Goal: Task Accomplishment & Management: Manage account settings

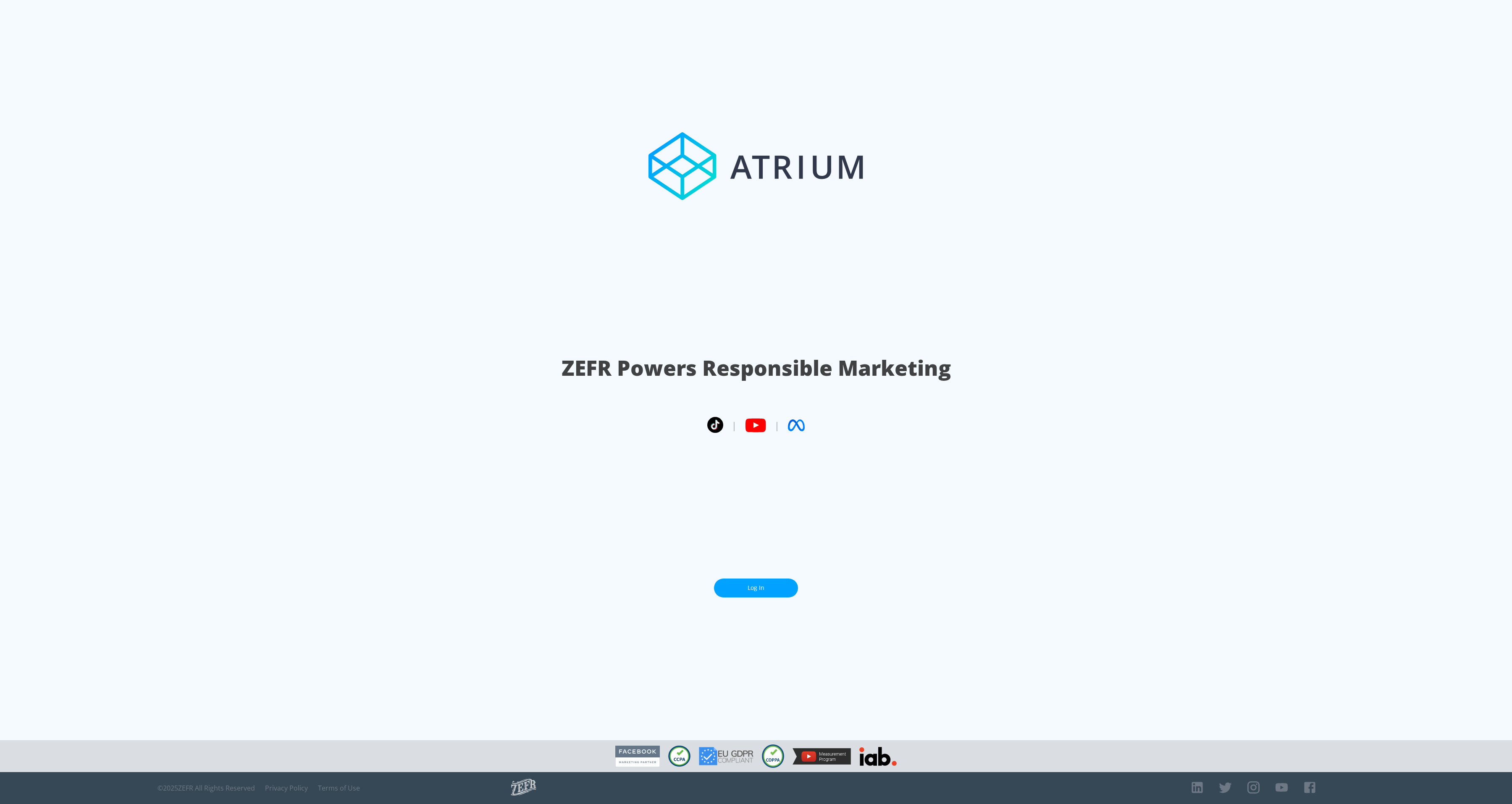
click at [747, 579] on link "Log In" at bounding box center [755, 588] width 84 height 19
click at [754, 582] on link "Log In" at bounding box center [755, 588] width 84 height 19
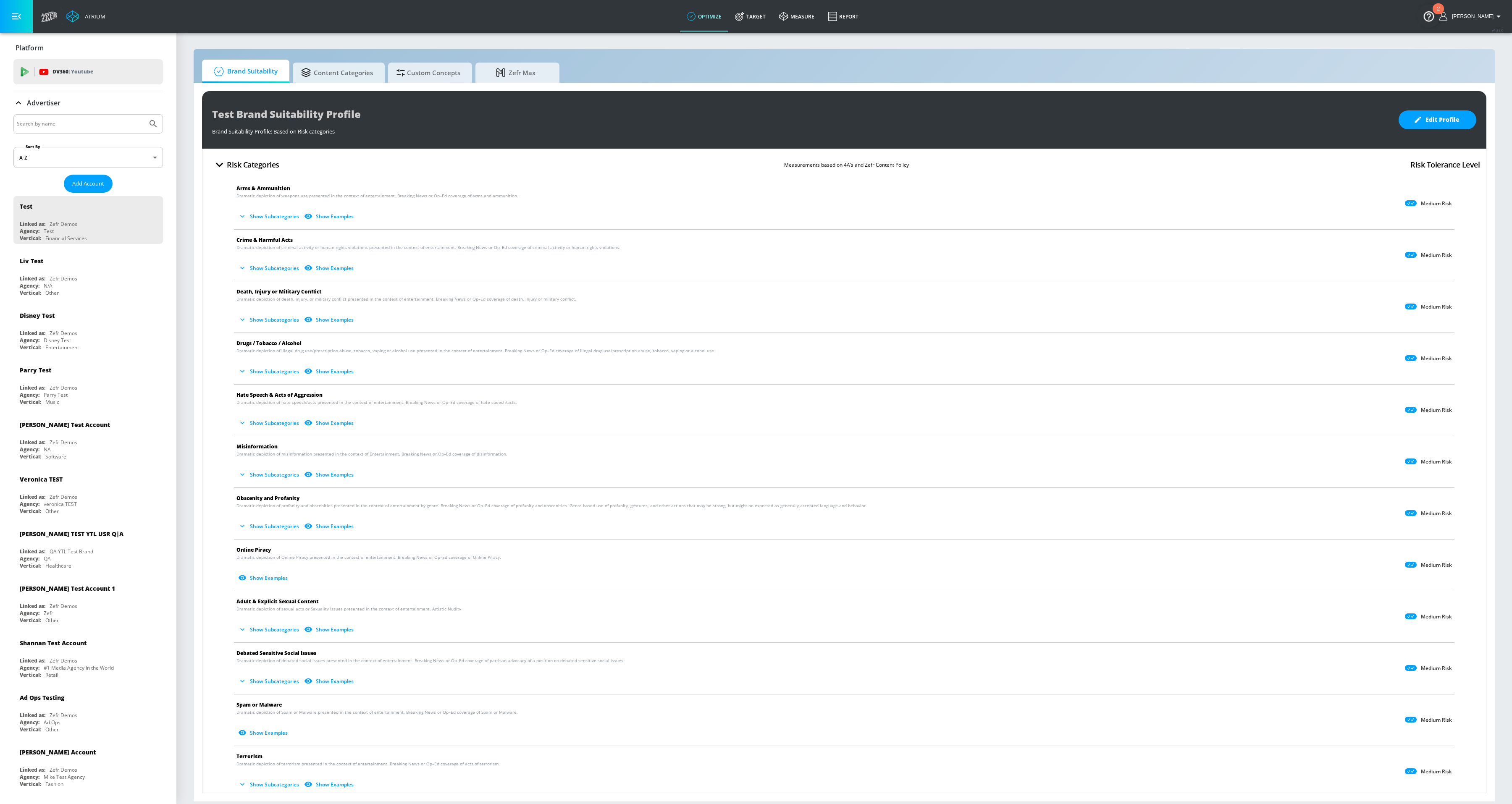
click at [89, 128] on input "Search by name" at bounding box center [80, 124] width 127 height 11
click at [71, 132] on div at bounding box center [88, 124] width 150 height 19
click at [53, 127] on input "Search by name" at bounding box center [80, 124] width 127 height 11
type input "[PERSON_NAME]"
click at [144, 114] on button "Submit Search" at bounding box center [153, 123] width 18 height 18
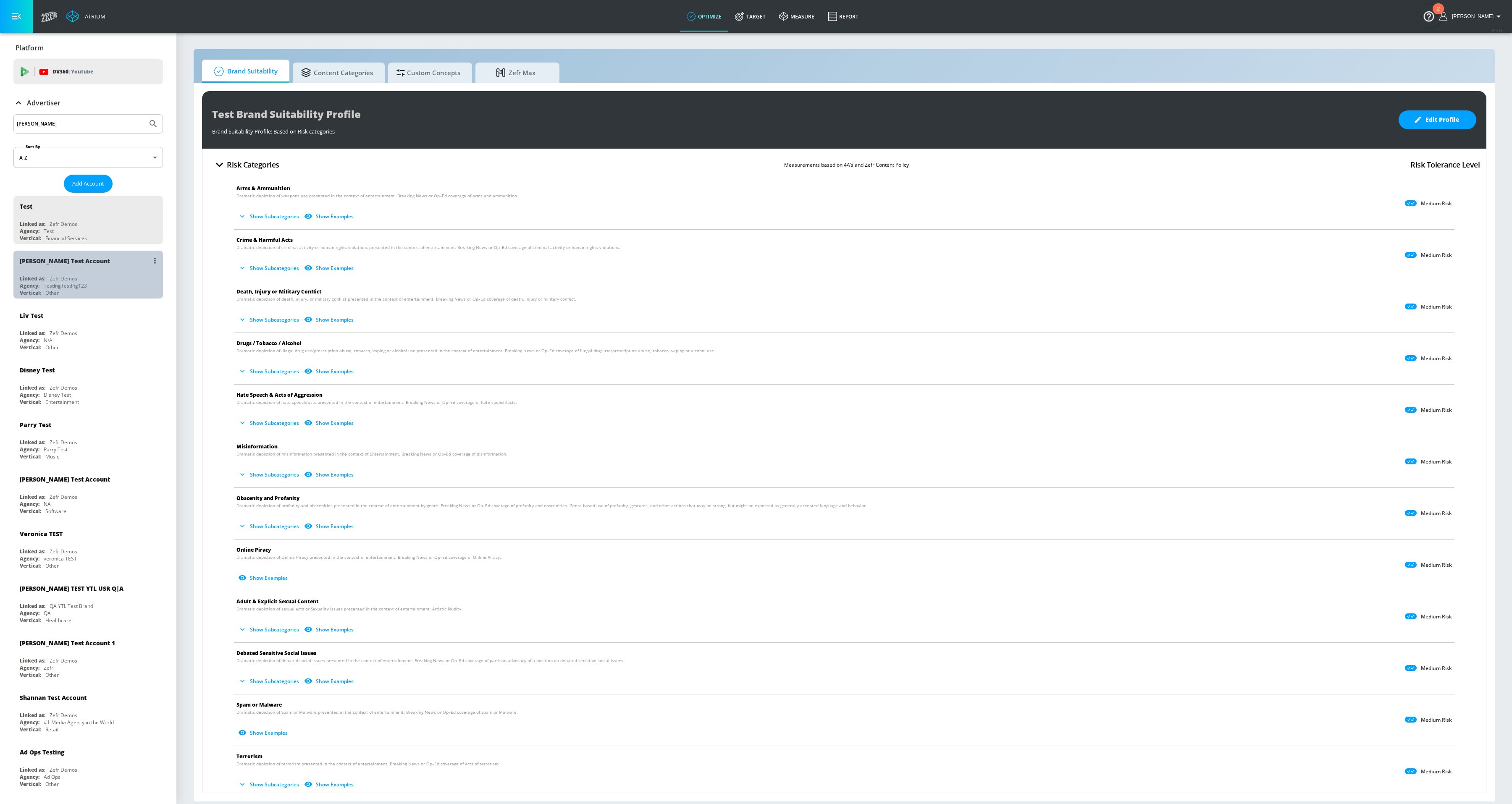
click at [62, 268] on div "[PERSON_NAME] Test Account" at bounding box center [90, 261] width 141 height 20
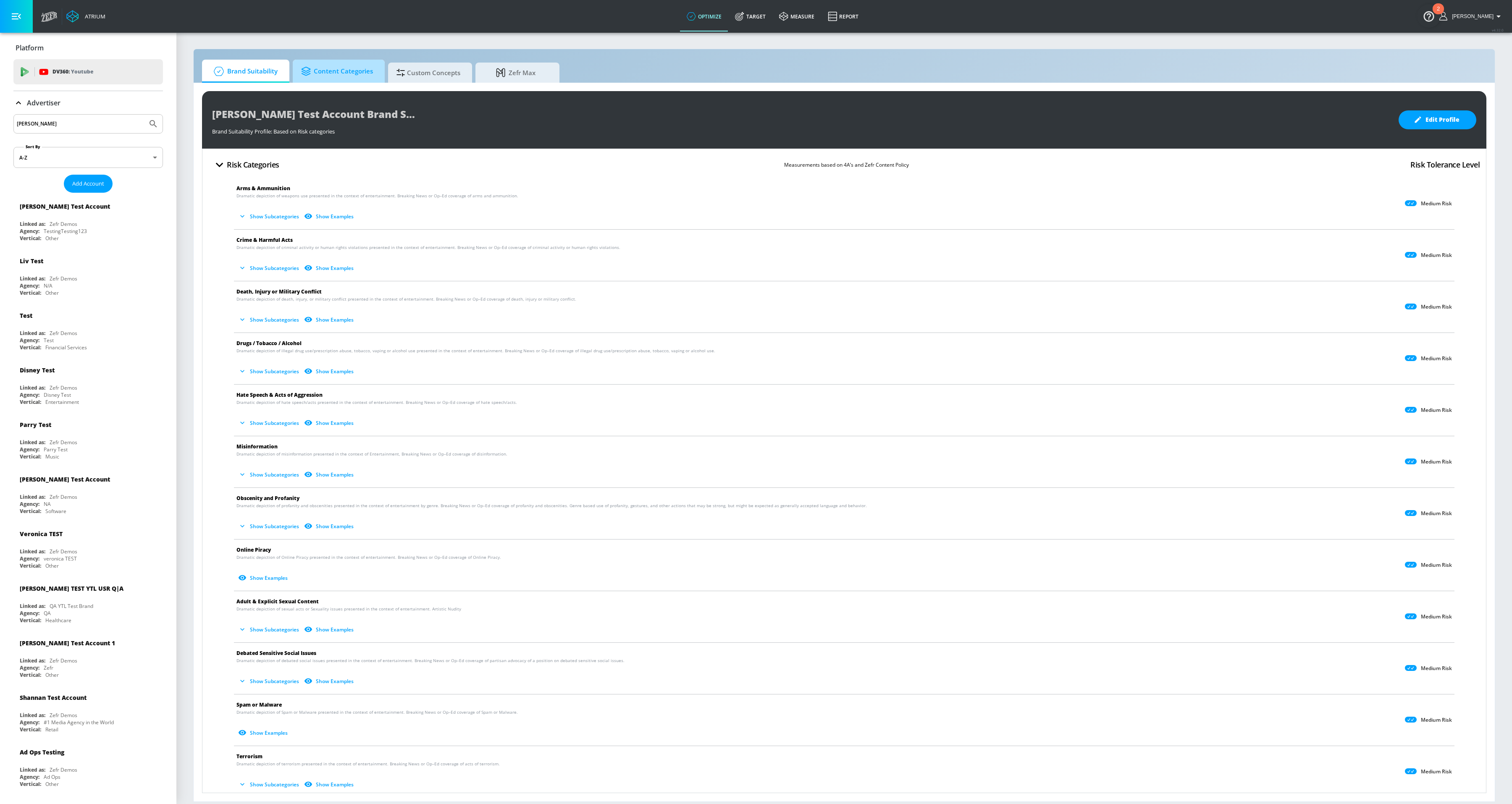
click at [336, 76] on span "Content Categories" at bounding box center [337, 71] width 72 height 20
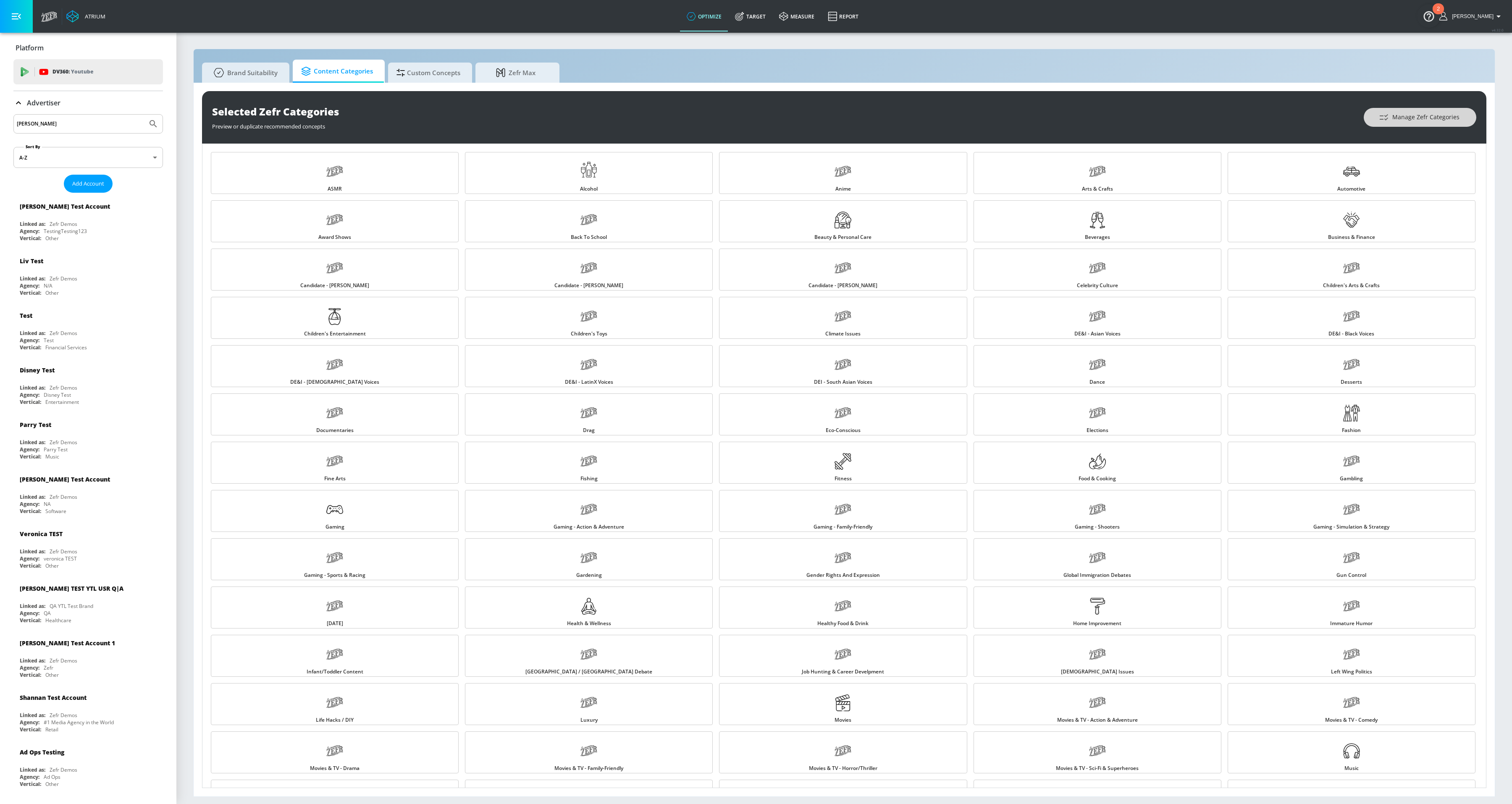
click at [1437, 116] on span "Manage Zefr Categories" at bounding box center [1420, 117] width 79 height 11
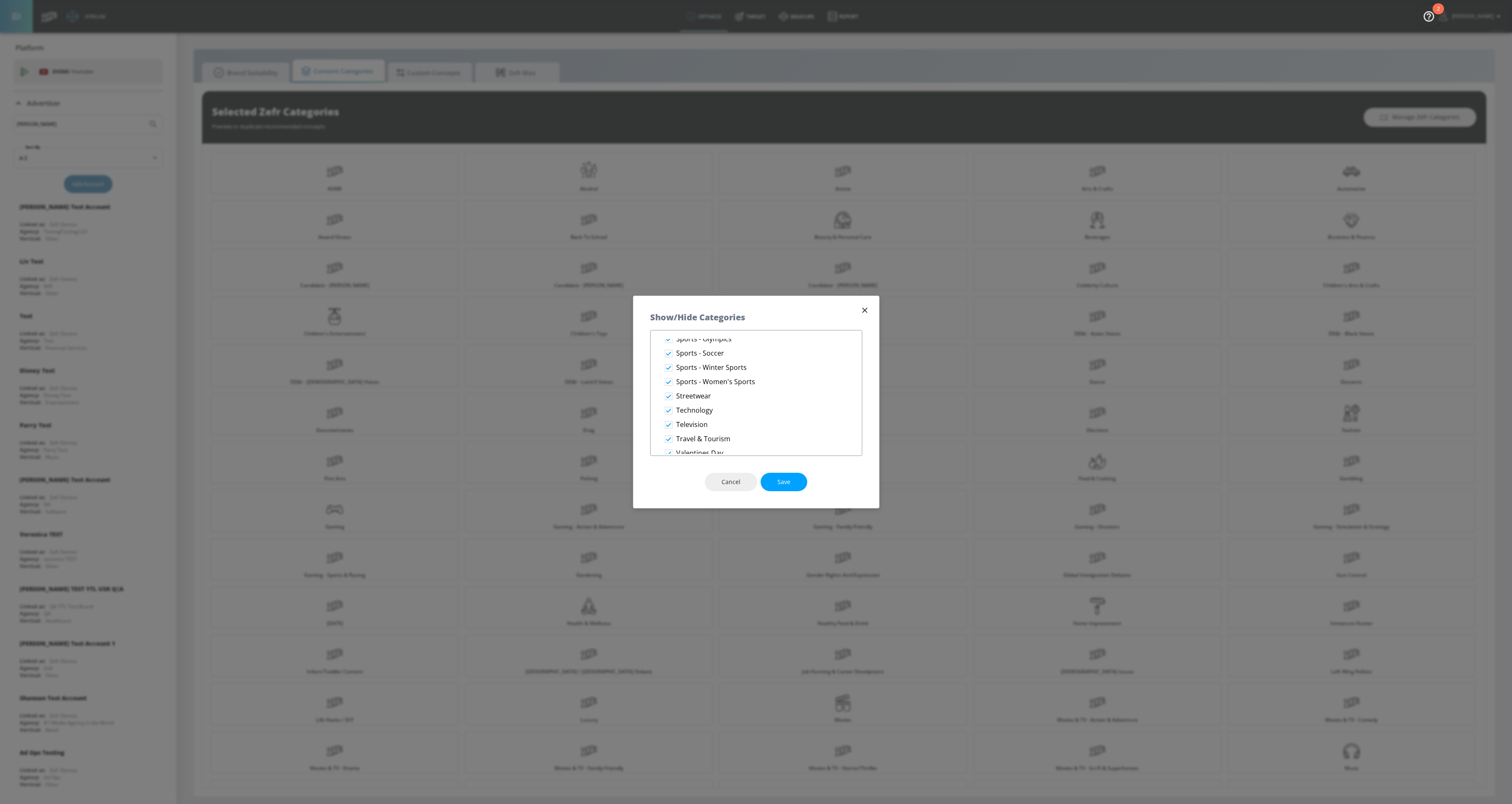
scroll to position [1460, 0]
click at [789, 482] on span "Save" at bounding box center [784, 482] width 13 height 11
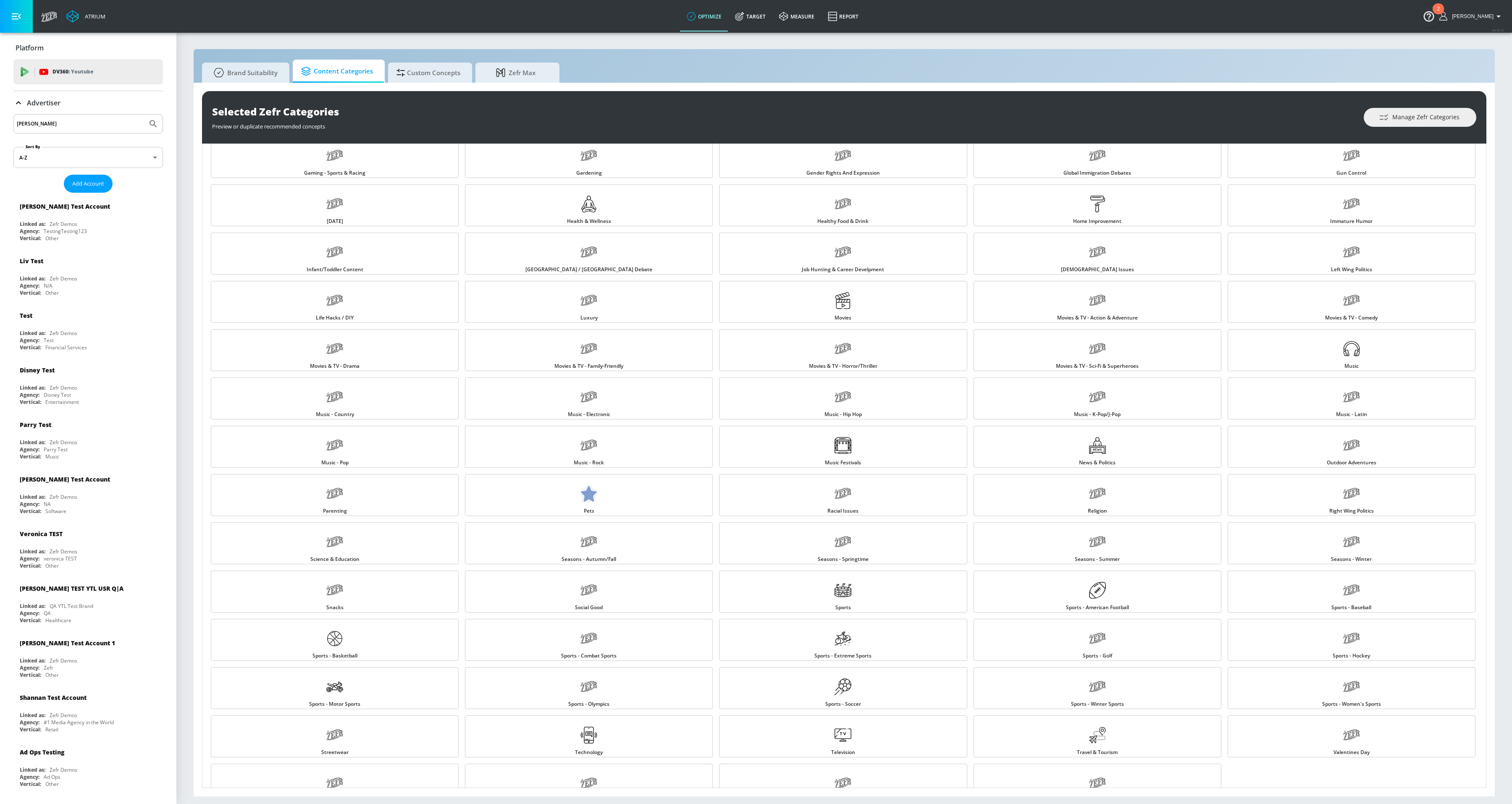
scroll to position [431, 0]
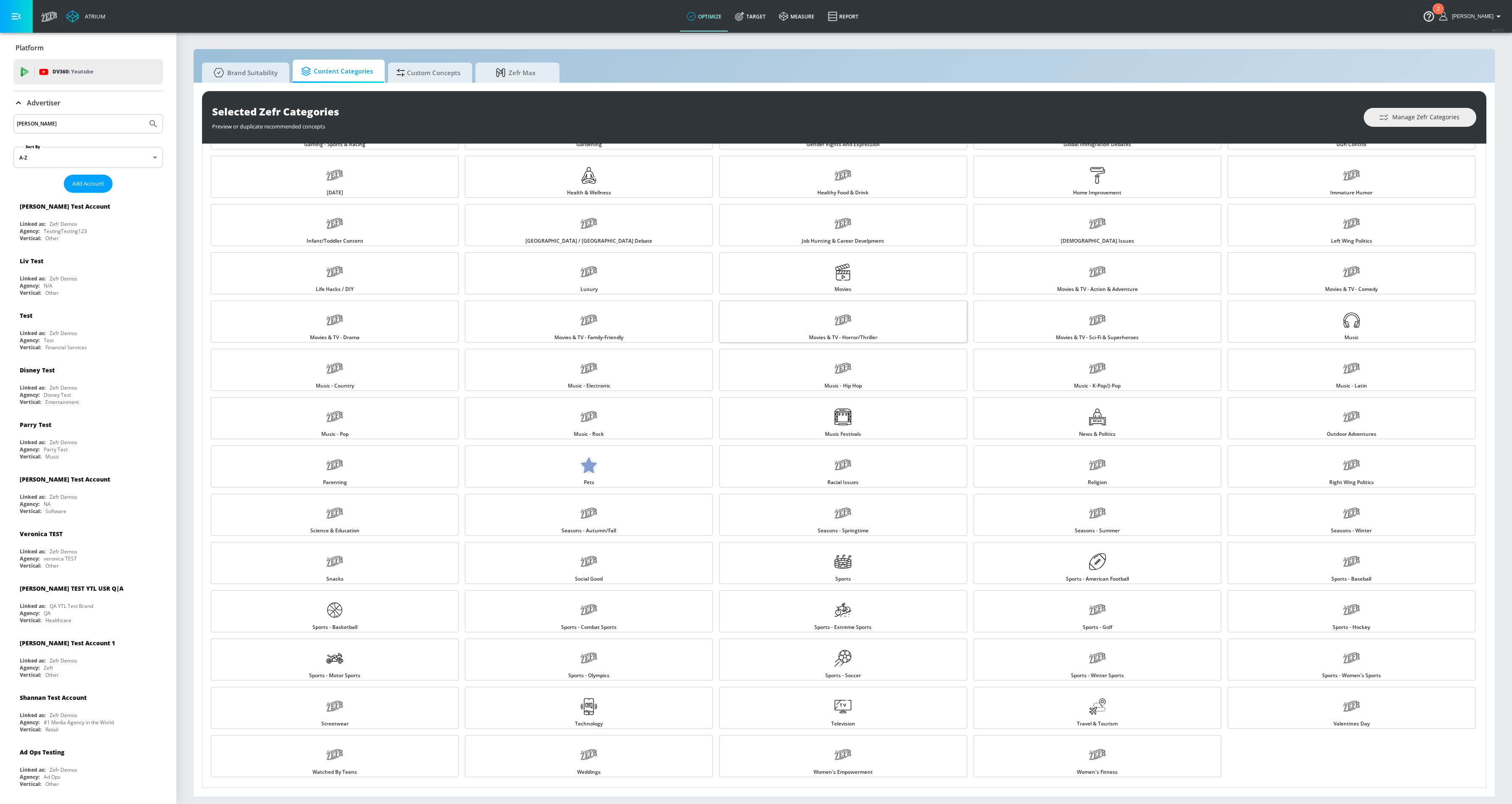
click at [873, 314] on link "Movies & TV - Horror/Thriller" at bounding box center [843, 322] width 248 height 42
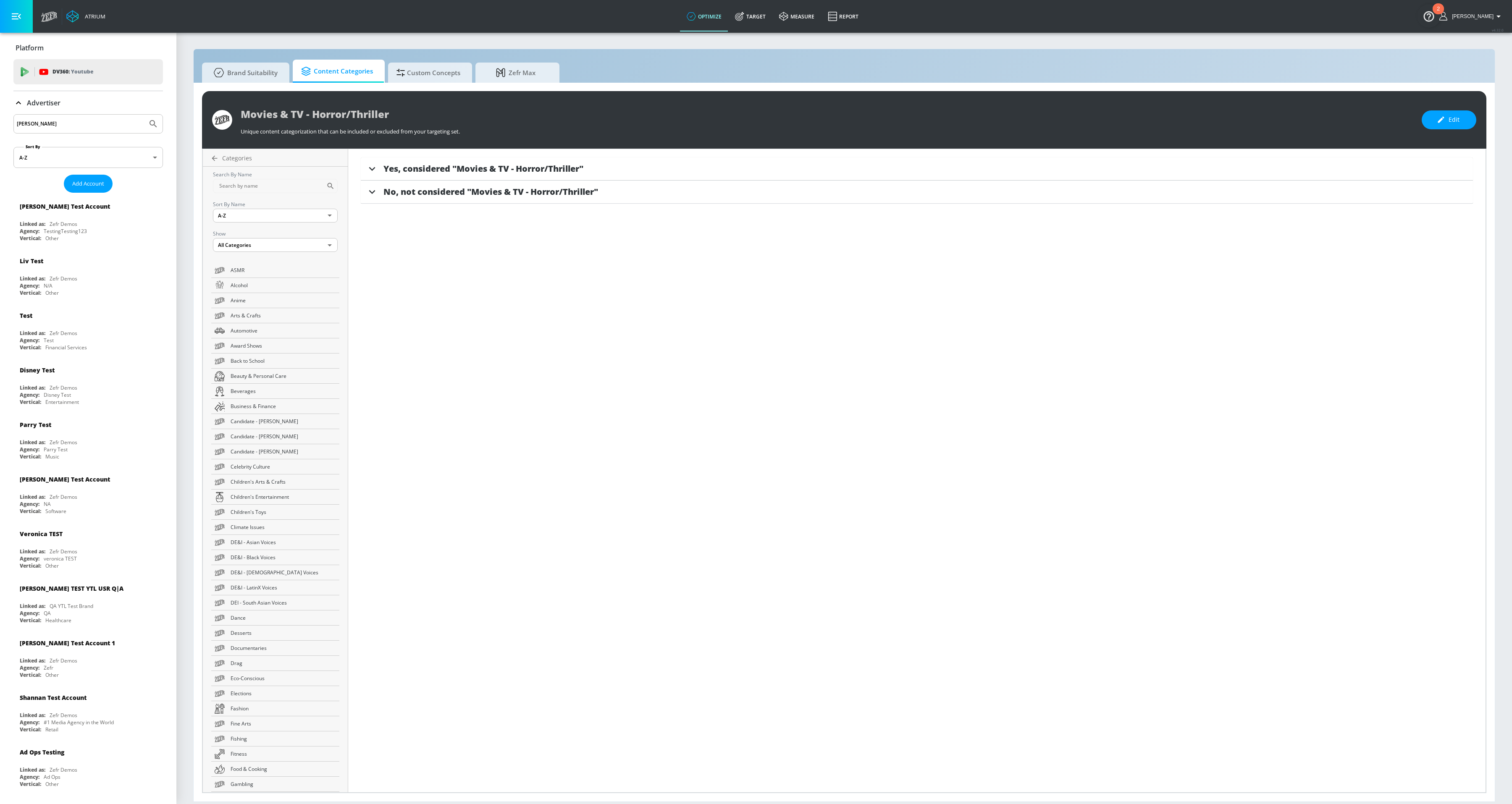
click at [383, 163] on span "Yes, considered "Movies & TV - Horror/Thriller"" at bounding box center [483, 168] width 200 height 11
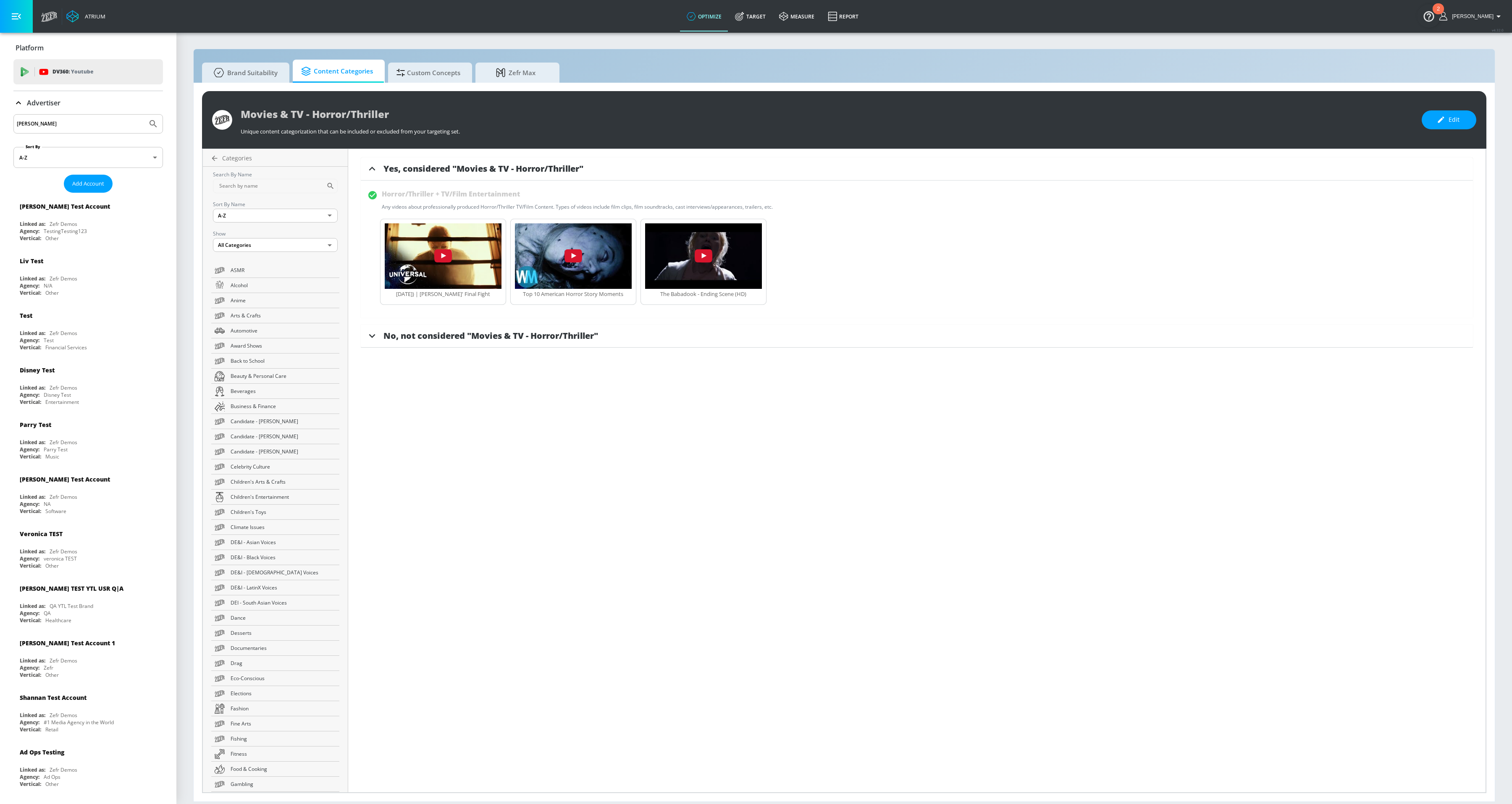
click at [436, 332] on span "No, not considered "Movies & TV - Horror/Thriller"" at bounding box center [491, 335] width 215 height 11
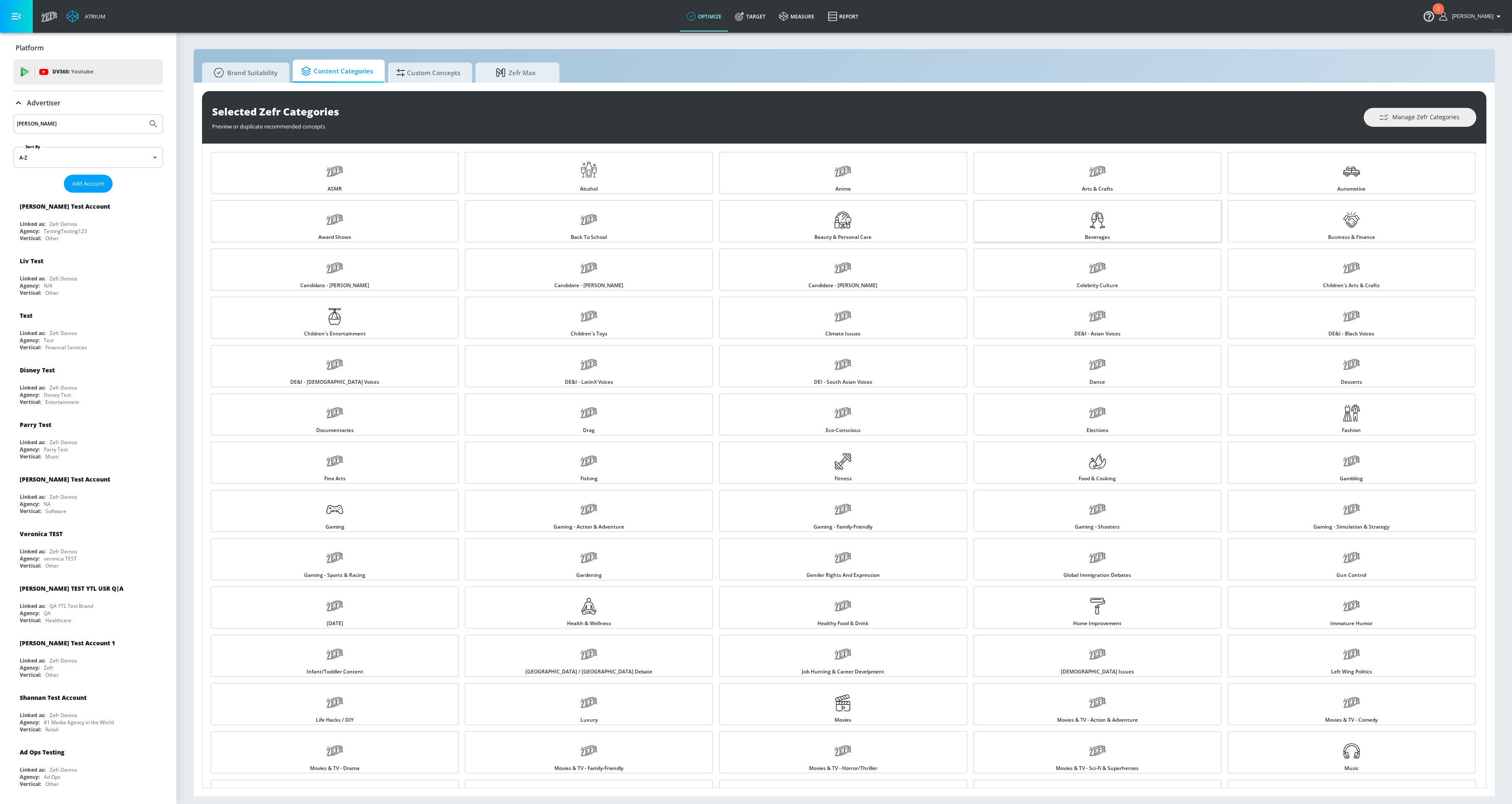
click at [1129, 209] on link "Beverages" at bounding box center [1098, 221] width 248 height 42
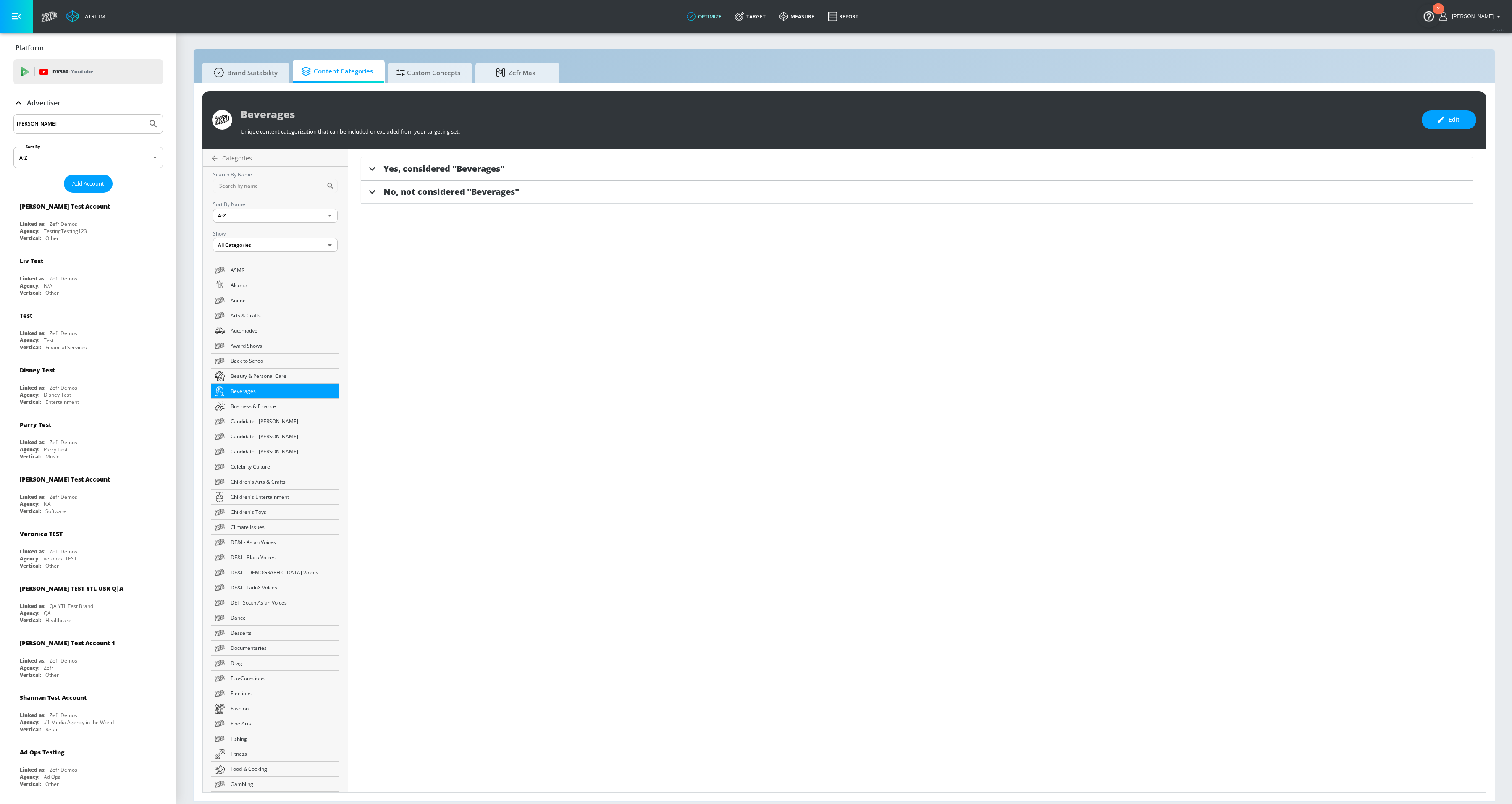
click at [420, 161] on div "Yes, considered "Beverages"" at bounding box center [917, 168] width 1112 height 23
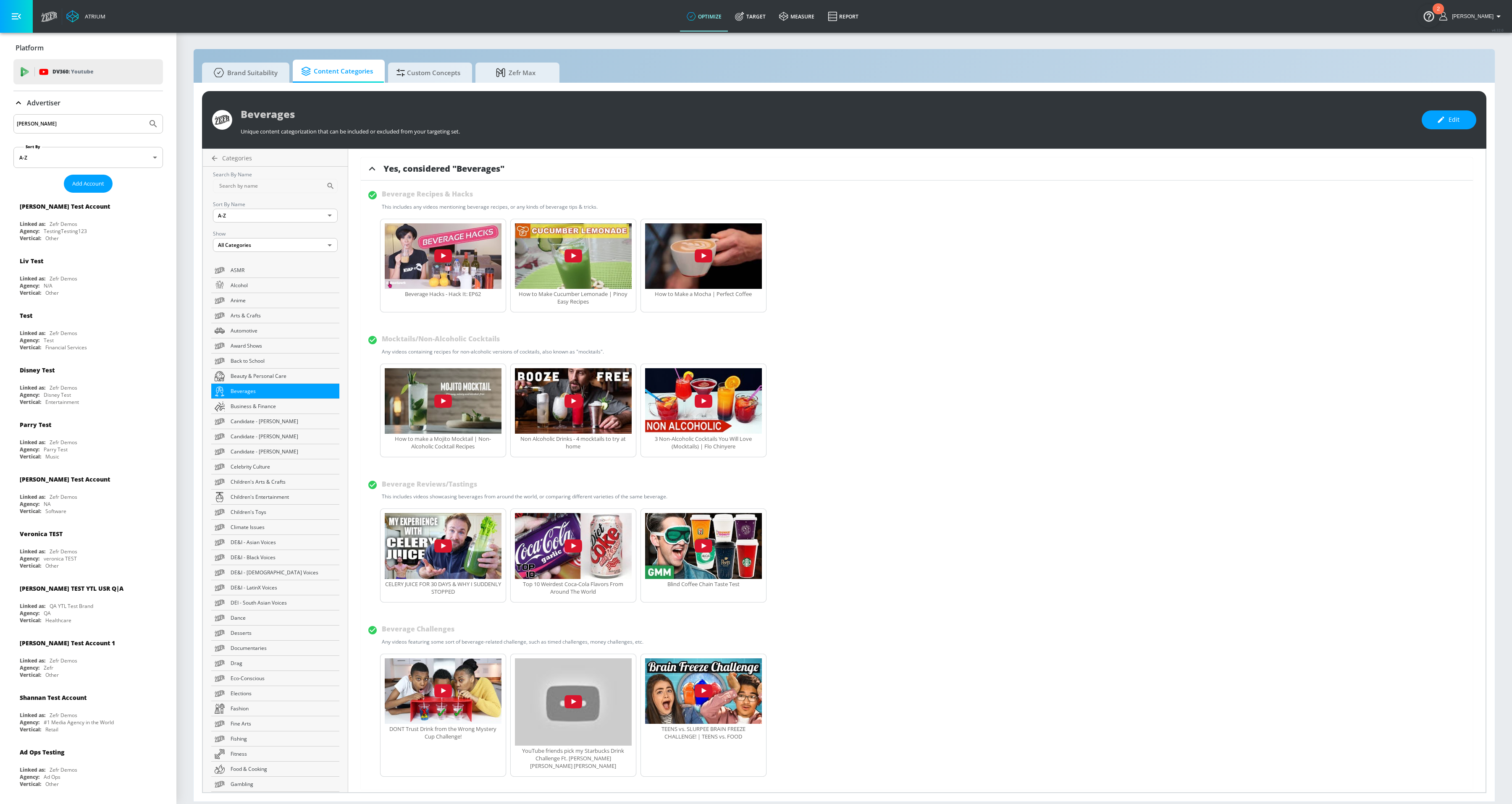
scroll to position [32, 0]
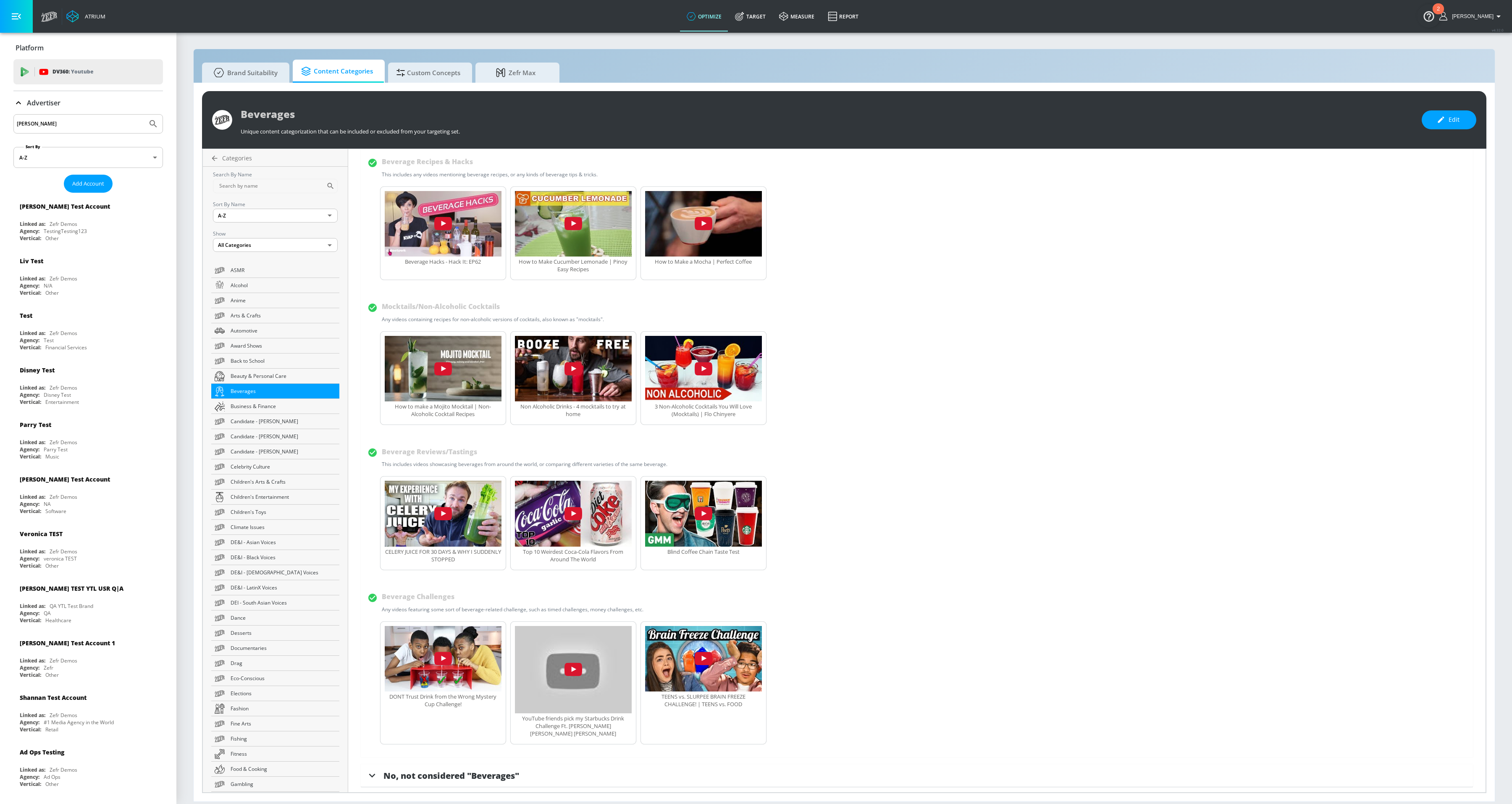
click at [397, 770] on span "No, not considered "Beverages"" at bounding box center [451, 775] width 136 height 11
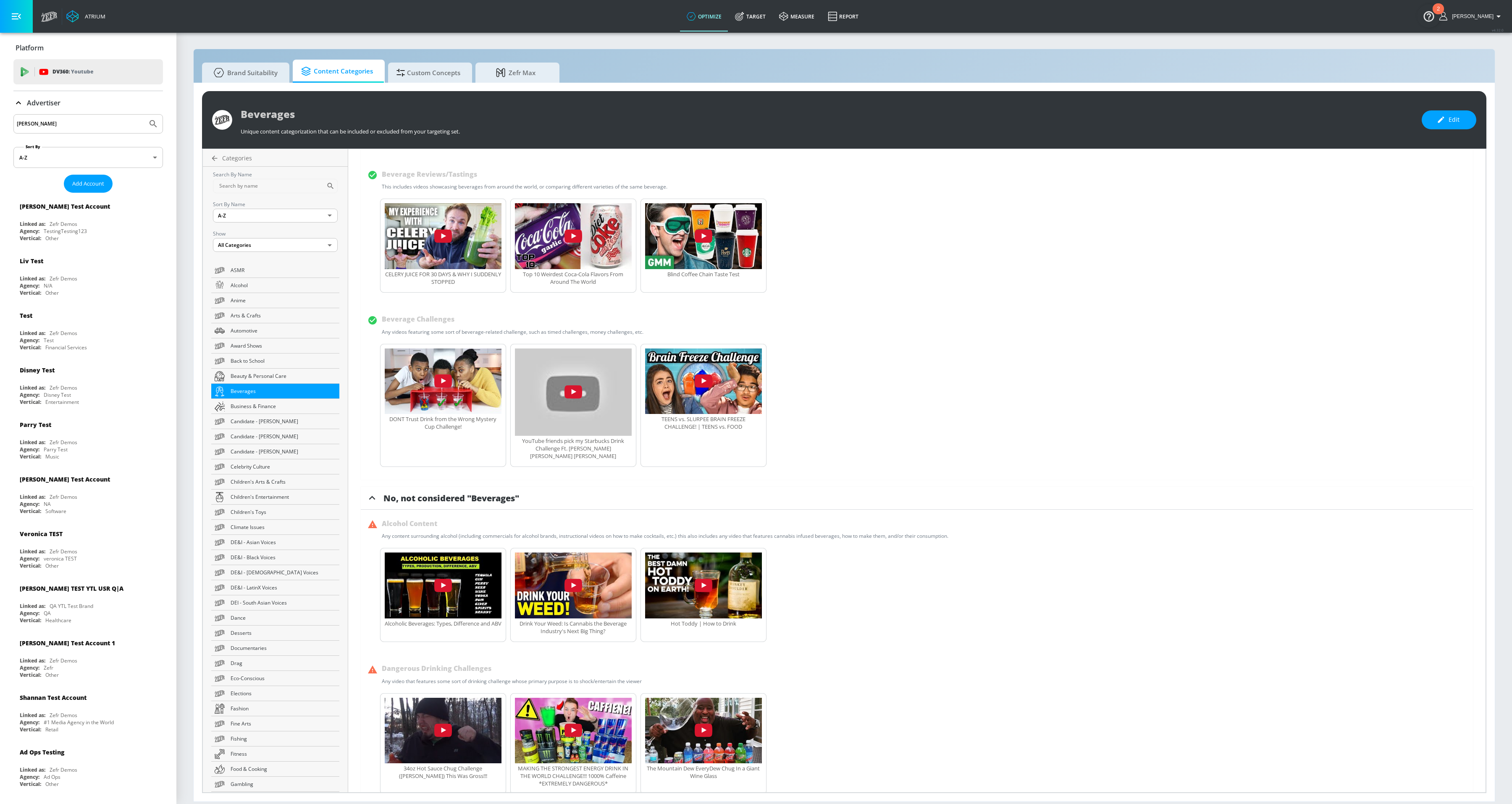
scroll to position [328, 0]
